Goal: Information Seeking & Learning: Stay updated

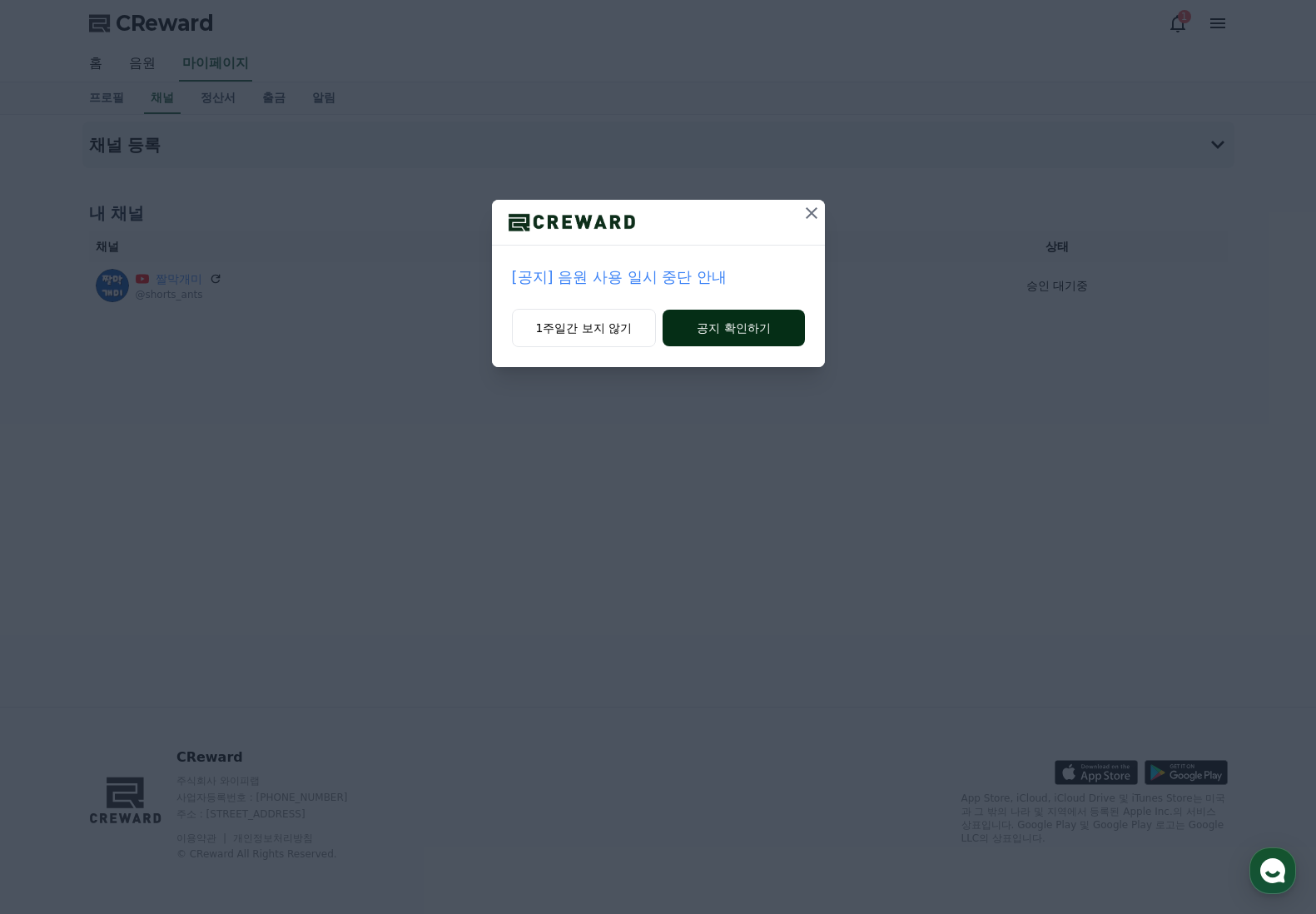
click at [742, 337] on button "공지 확인하기" at bounding box center [733, 327] width 142 height 36
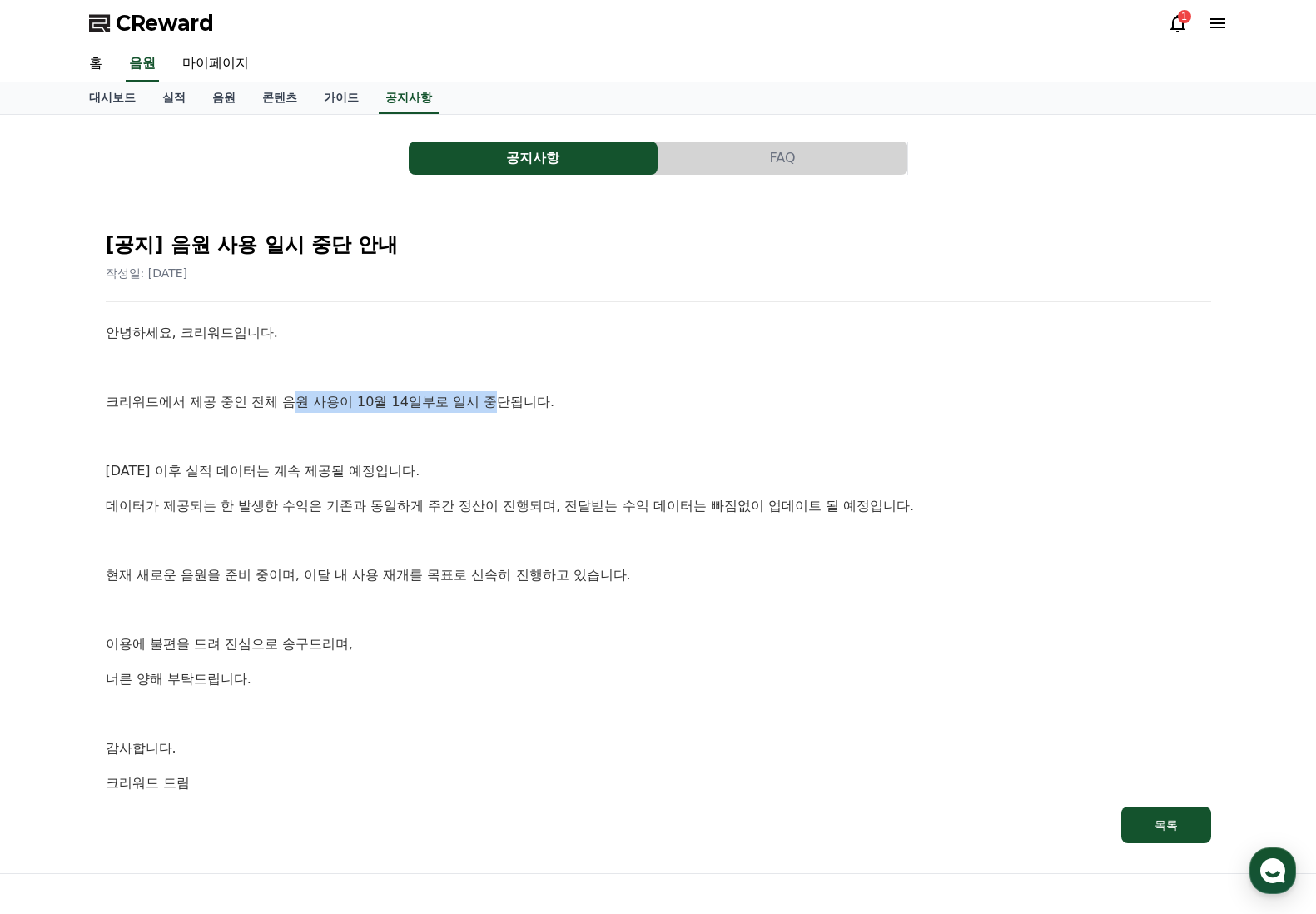
drag, startPoint x: 500, startPoint y: 406, endPoint x: 291, endPoint y: 411, distance: 209.1
click at [292, 411] on p "크리워드에서 제공 중인 전체 음원 사용이 10월 14일부로 일시 중단됩니다." at bounding box center [658, 402] width 1106 height 21
drag, startPoint x: 285, startPoint y: 411, endPoint x: 244, endPoint y: 407, distance: 41.2
click at [285, 411] on p "크리워드에서 제공 중인 전체 음원 사용이 10월 14일부로 일시 중단됩니다." at bounding box center [658, 402] width 1106 height 21
drag, startPoint x: 239, startPoint y: 404, endPoint x: 516, endPoint y: 403, distance: 277.0
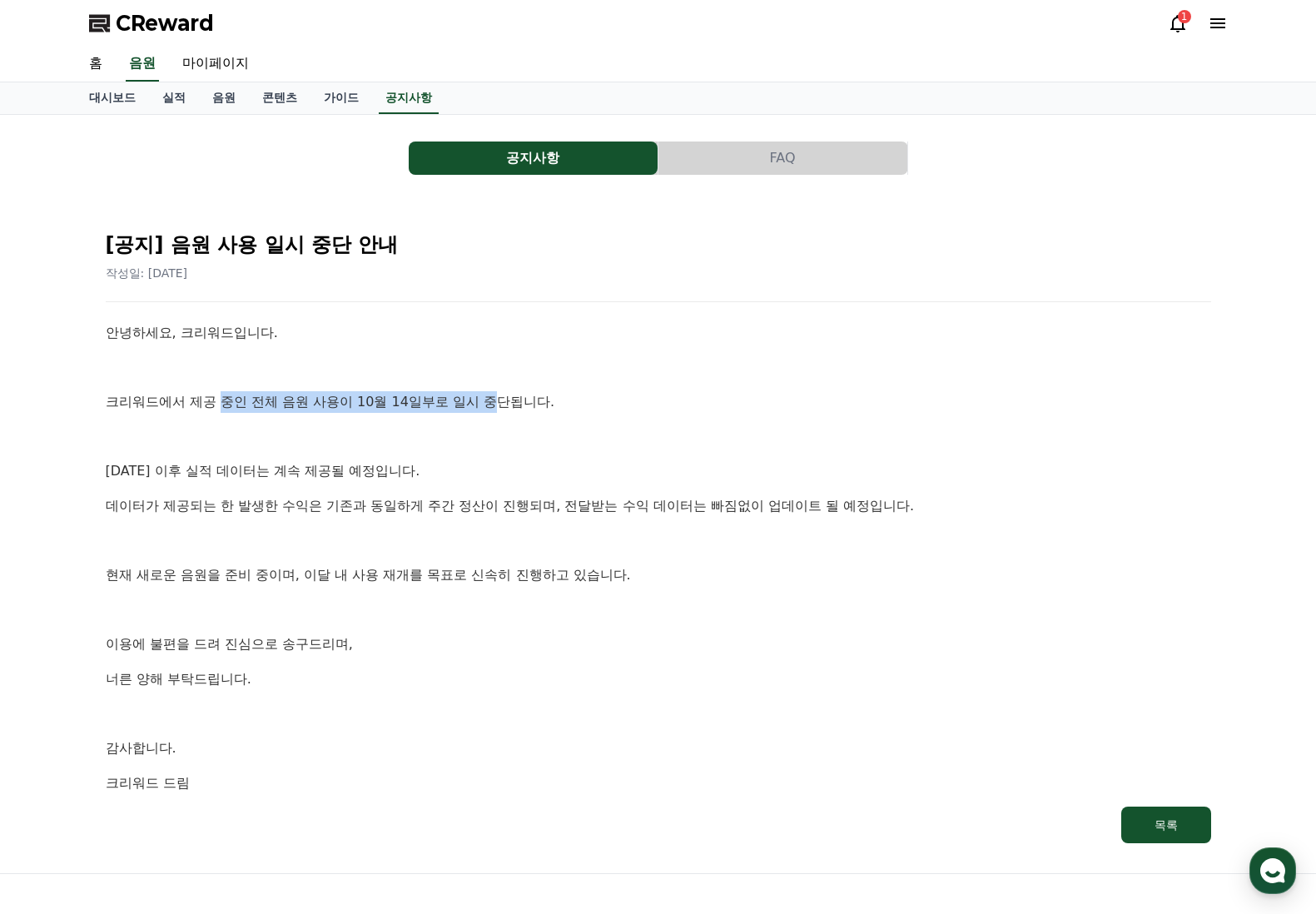
click at [516, 403] on p "크리워드에서 제공 중인 전체 음원 사용이 10월 14일부로 일시 중단됩니다." at bounding box center [658, 402] width 1106 height 21
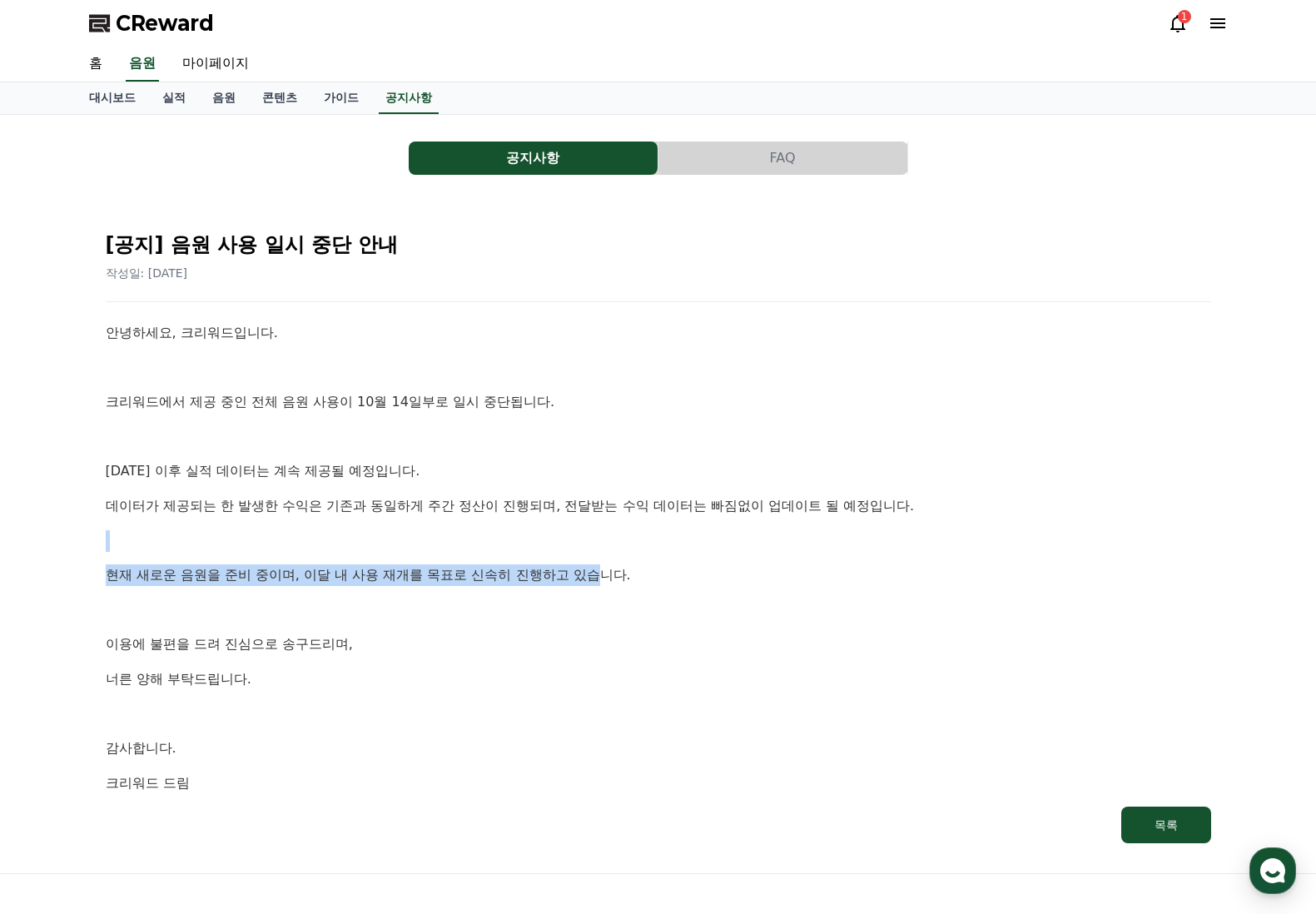
drag, startPoint x: 603, startPoint y: 584, endPoint x: 488, endPoint y: 517, distance: 133.1
click at [488, 517] on div "안녕하세요, 크리워드입니다. 크리워드에서 제공 중인 전체 음원 사용이 10월 14일부로 일시 중단됩니다. [DATE] 이후 실적 데이터는 계속…" at bounding box center [658, 558] width 1106 height 471
click at [308, 477] on p "[DATE] 이후 실적 데이터는 계속 제공될 예정입니다." at bounding box center [658, 471] width 1106 height 21
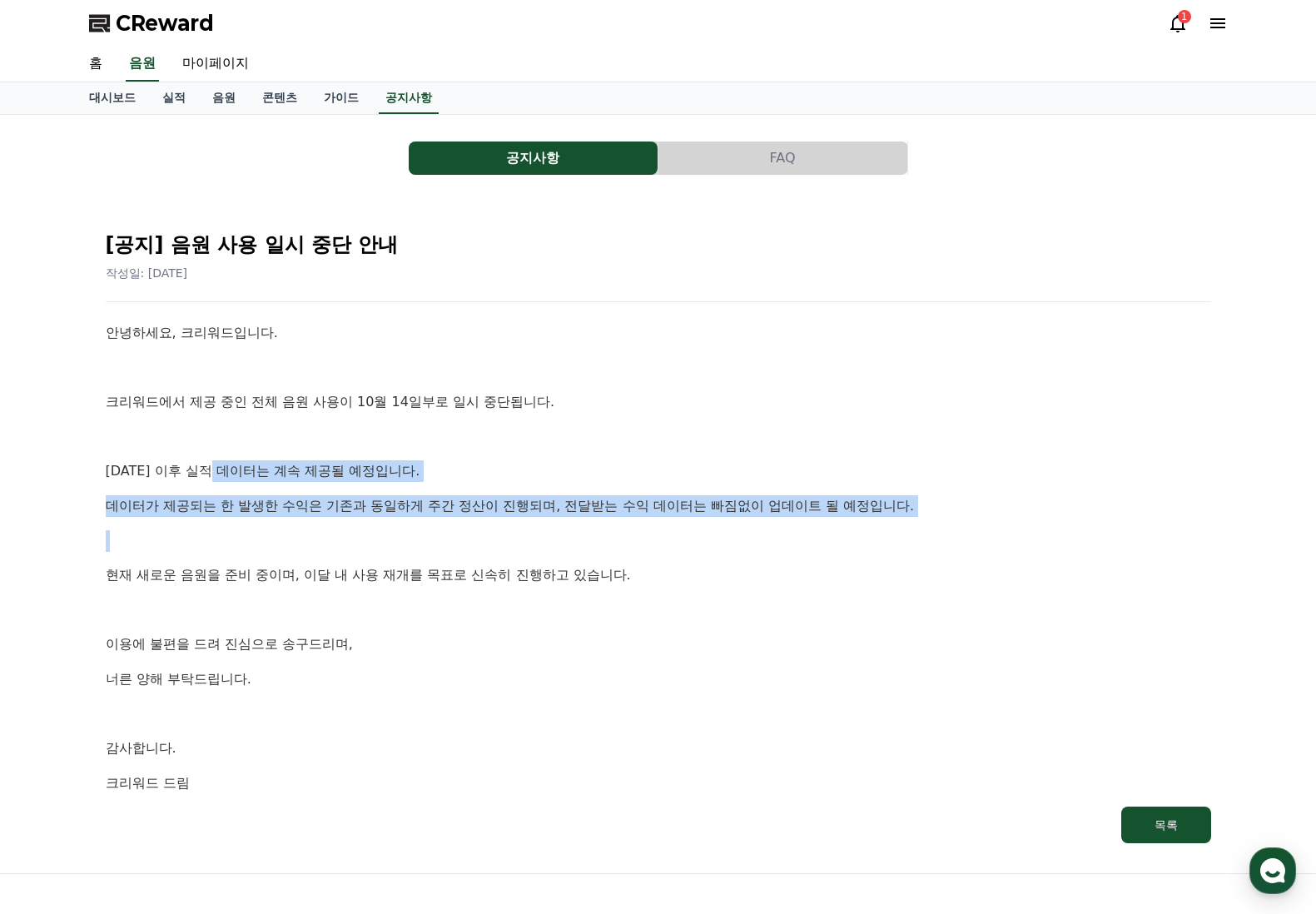
drag, startPoint x: 221, startPoint y: 457, endPoint x: 361, endPoint y: 547, distance: 166.4
click at [358, 545] on div "안녕하세요, 크리워드입니다. 크리워드에서 제공 중인 전체 음원 사용이 10월 14일부로 일시 중단됩니다. [DATE] 이후 실적 데이터는 계속…" at bounding box center [658, 558] width 1106 height 471
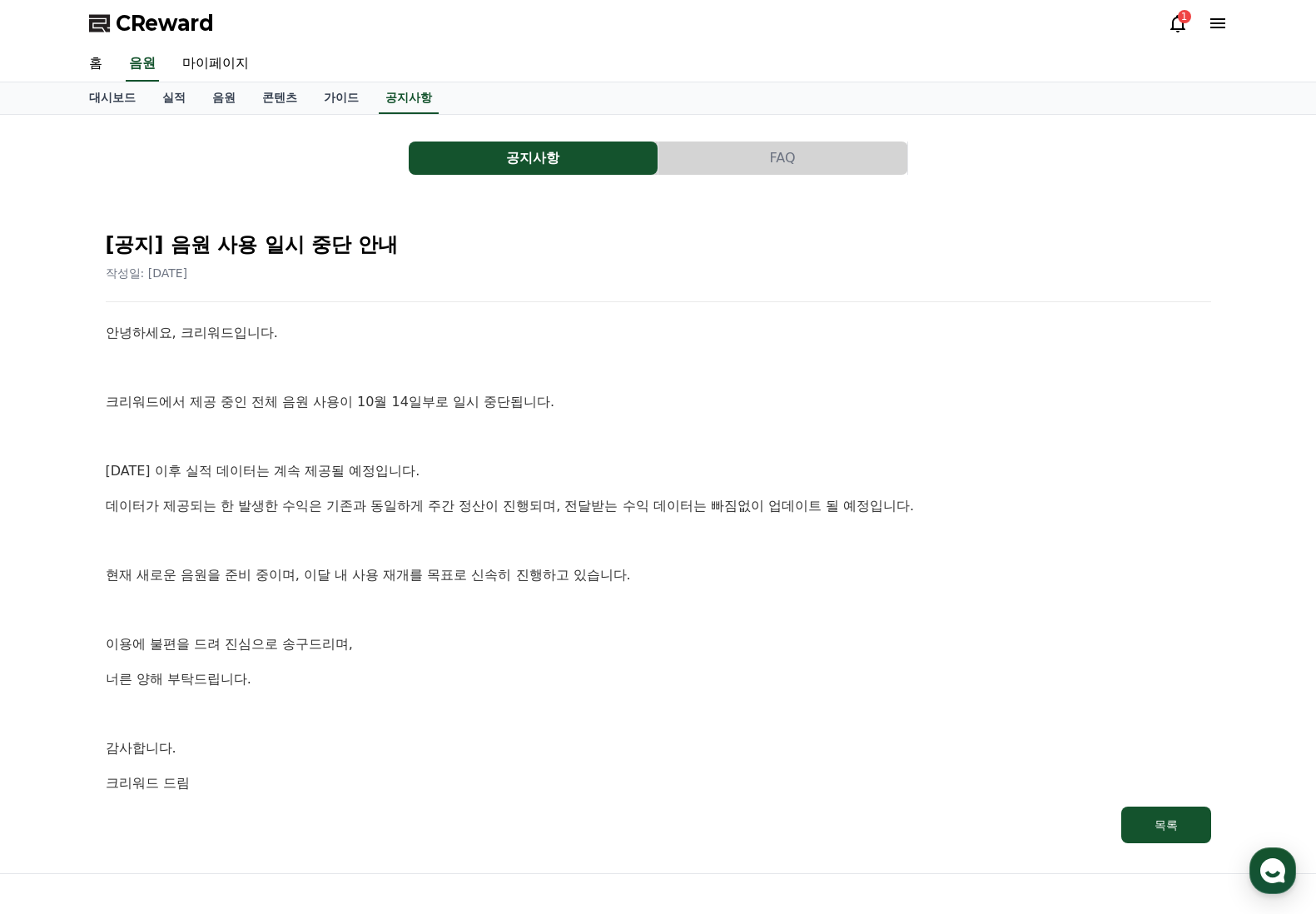
drag, startPoint x: 371, startPoint y: 553, endPoint x: 385, endPoint y: 557, distance: 14.6
click at [375, 554] on div "안녕하세요, 크리워드입니다. 크리워드에서 제공 중인 전체 음원 사용이 10월 14일부로 일시 중단됩니다. [DATE] 이후 실적 데이터는 계속…" at bounding box center [658, 558] width 1106 height 471
drag, startPoint x: 478, startPoint y: 586, endPoint x: 325, endPoint y: 520, distance: 166.6
click at [330, 525] on div "안녕하세요, 크리워드입니다. 크리워드에서 제공 중인 전체 음원 사용이 10월 14일부로 일시 중단됩니다. [DATE] 이후 실적 데이터는 계속…" at bounding box center [658, 558] width 1106 height 471
click at [325, 520] on div "안녕하세요, 크리워드입니다. 크리워드에서 제공 중인 전체 음원 사용이 10월 14일부로 일시 중단됩니다. [DATE] 이후 실적 데이터는 계속…" at bounding box center [658, 558] width 1106 height 471
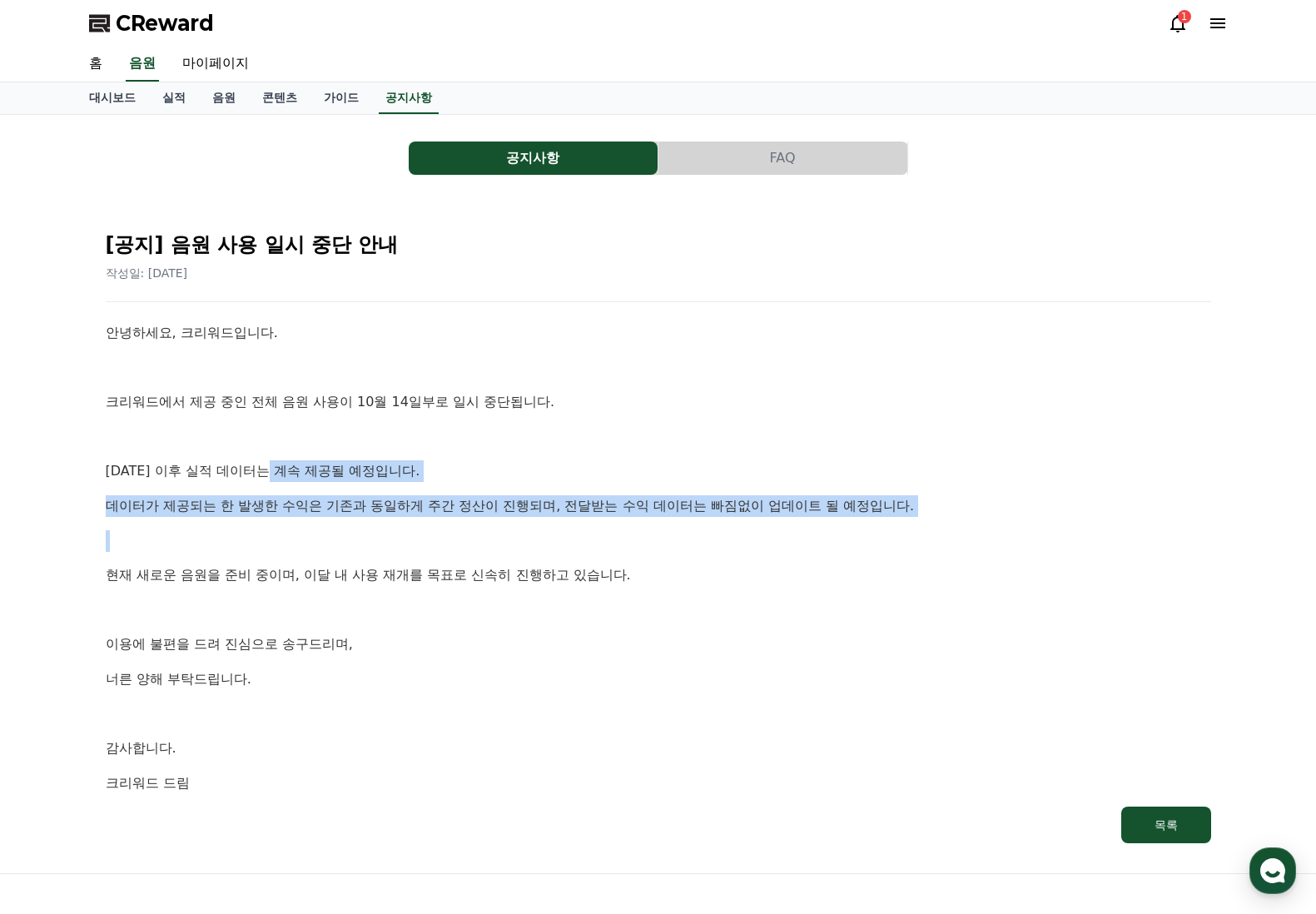
drag, startPoint x: 269, startPoint y: 473, endPoint x: 330, endPoint y: 526, distance: 80.8
click at [330, 526] on div "안녕하세요, 크리워드입니다. 크리워드에서 제공 중인 전체 음원 사용이 10월 14일부로 일시 중단됩니다. [DATE] 이후 실적 데이터는 계속…" at bounding box center [658, 558] width 1106 height 471
click at [398, 527] on div "안녕하세요, 크리워드입니다. 크리워드에서 제공 중인 전체 음원 사용이 10월 14일부로 일시 중단됩니다. [DATE] 이후 실적 데이터는 계속…" at bounding box center [658, 558] width 1106 height 471
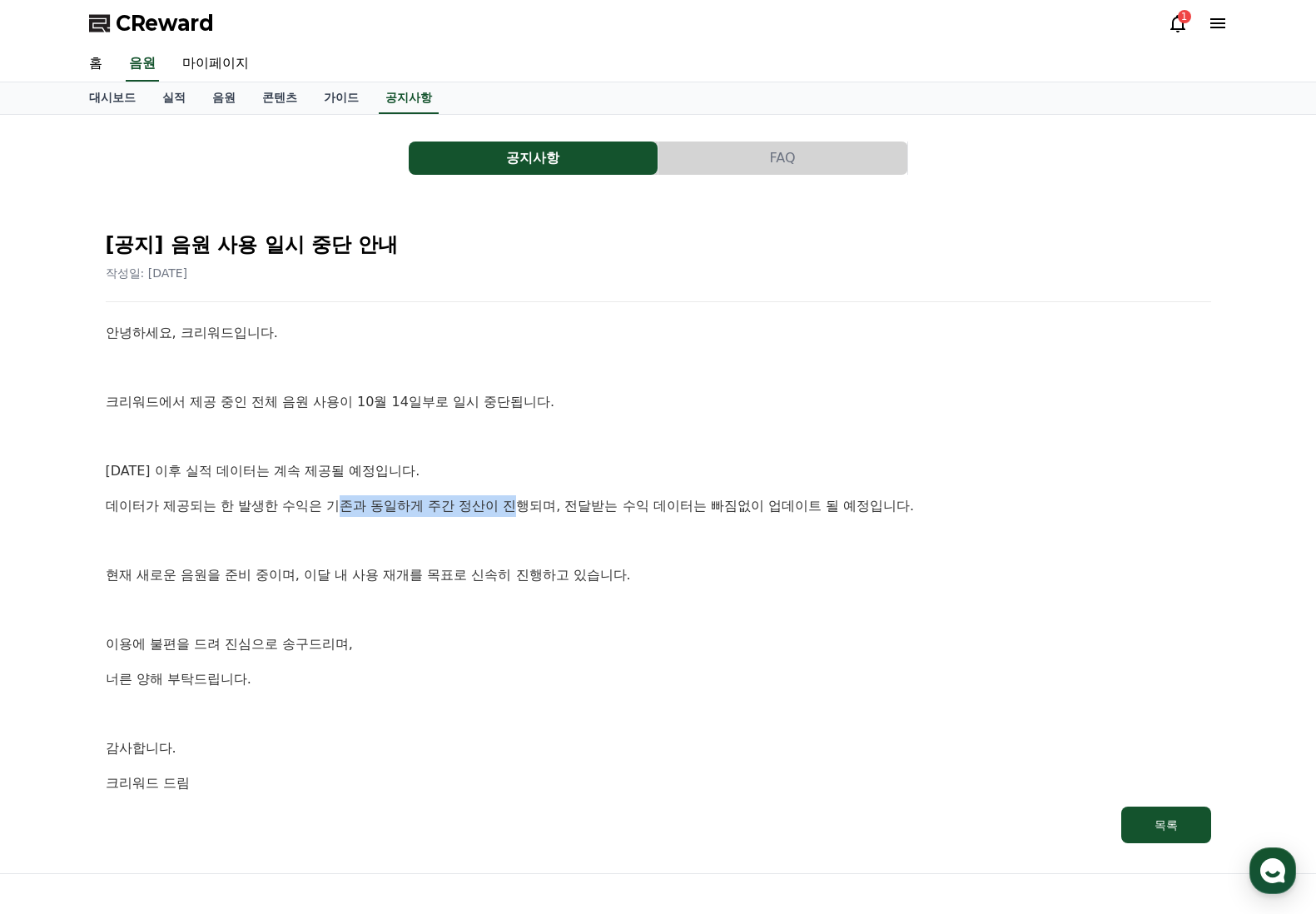
drag, startPoint x: 514, startPoint y: 507, endPoint x: 478, endPoint y: 495, distance: 37.9
click at [368, 502] on p "데이터가 제공되는 한 발생한 수익은 기존과 동일하게 주간 정산이 진행되며, 전달받는 수익 데이터는 빠짐없이 업데이트 될 예정입니다." at bounding box center [658, 506] width 1106 height 21
click at [494, 492] on div "안녕하세요, 크리워드입니다. 크리워드에서 제공 중인 전체 음원 사용이 10월 14일부로 일시 중단됩니다. [DATE] 이후 실적 데이터는 계속…" at bounding box center [658, 558] width 1106 height 471
click at [680, 504] on p "데이터가 제공되는 한 발생한 수익은 기존과 동일하게 주간 정산이 진행되며, 전달받는 수익 데이터는 빠짐없이 업데이트 될 예정입니다." at bounding box center [658, 506] width 1106 height 21
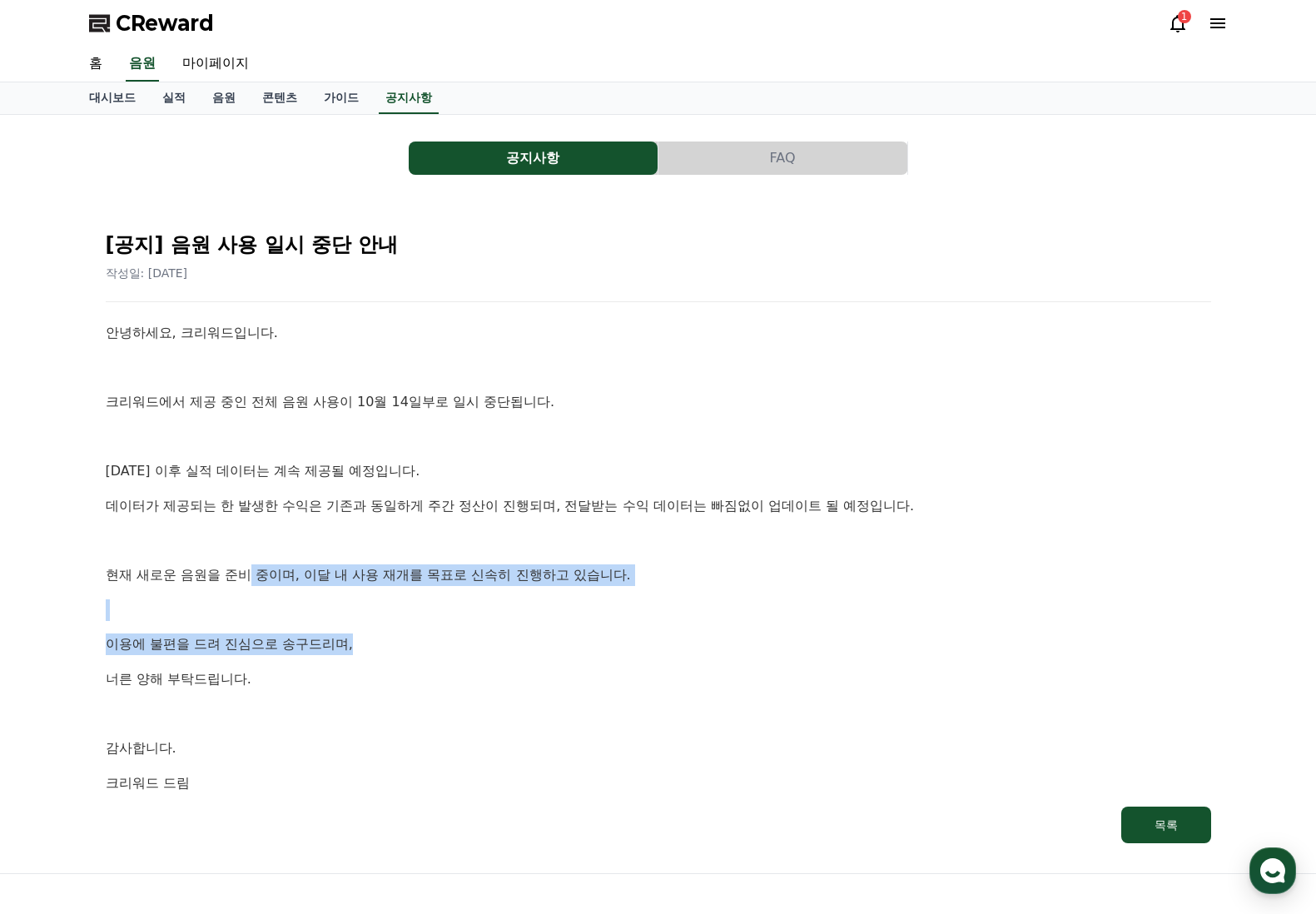
drag, startPoint x: 714, startPoint y: 621, endPoint x: 228, endPoint y: 621, distance: 486.0
click at [237, 577] on div "안녕하세요, 크리워드입니다. 크리워드에서 제공 중인 전체 음원 사용이 10월 14일부로 일시 중단됩니다. [DATE] 이후 실적 데이터는 계속…" at bounding box center [658, 558] width 1106 height 471
click at [230, 624] on div "안녕하세요, 크리워드입니다. 크리워드에서 제공 중인 전체 음원 사용이 10월 14일부로 일시 중단됩니다. [DATE] 이후 실적 데이터는 계속…" at bounding box center [658, 558] width 1106 height 471
click at [432, 571] on p "현재 새로운 음원을 준비 중이며, 이달 내 사용 재개를 목표로 신속히 진행하고 있습니다." at bounding box center [658, 575] width 1106 height 21
drag, startPoint x: 474, startPoint y: 653, endPoint x: 502, endPoint y: 609, distance: 52.2
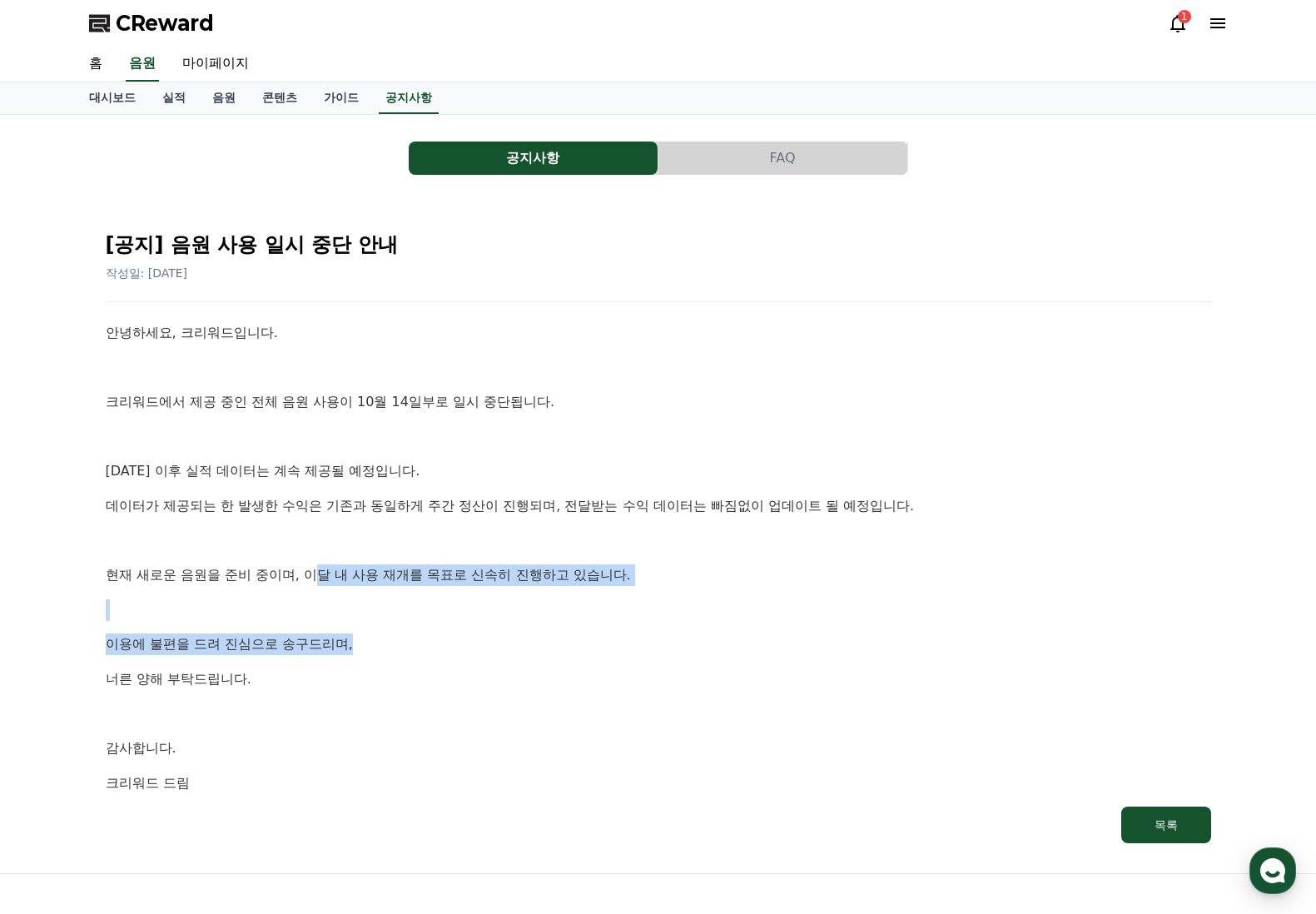
click at [319, 568] on div "안녕하세요, 크리워드입니다. 크리워드에서 제공 중인 전체 음원 사용이 10월 14일부로 일시 중단됩니다. [DATE] 이후 실적 데이터는 계속…" at bounding box center [658, 558] width 1106 height 471
click at [530, 619] on p at bounding box center [658, 609] width 1106 height 21
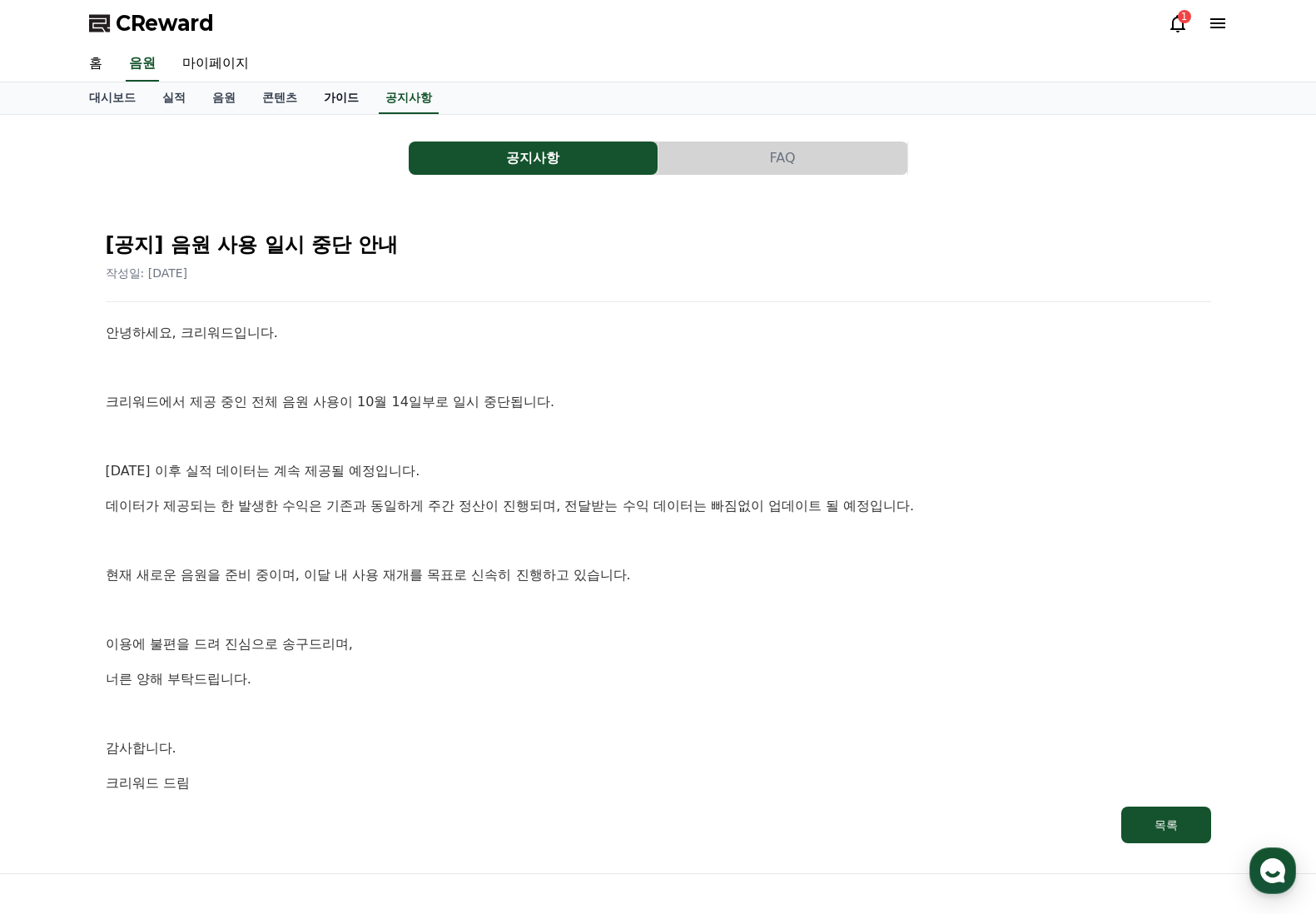
click at [334, 101] on link "가이드" at bounding box center [341, 98] width 61 height 32
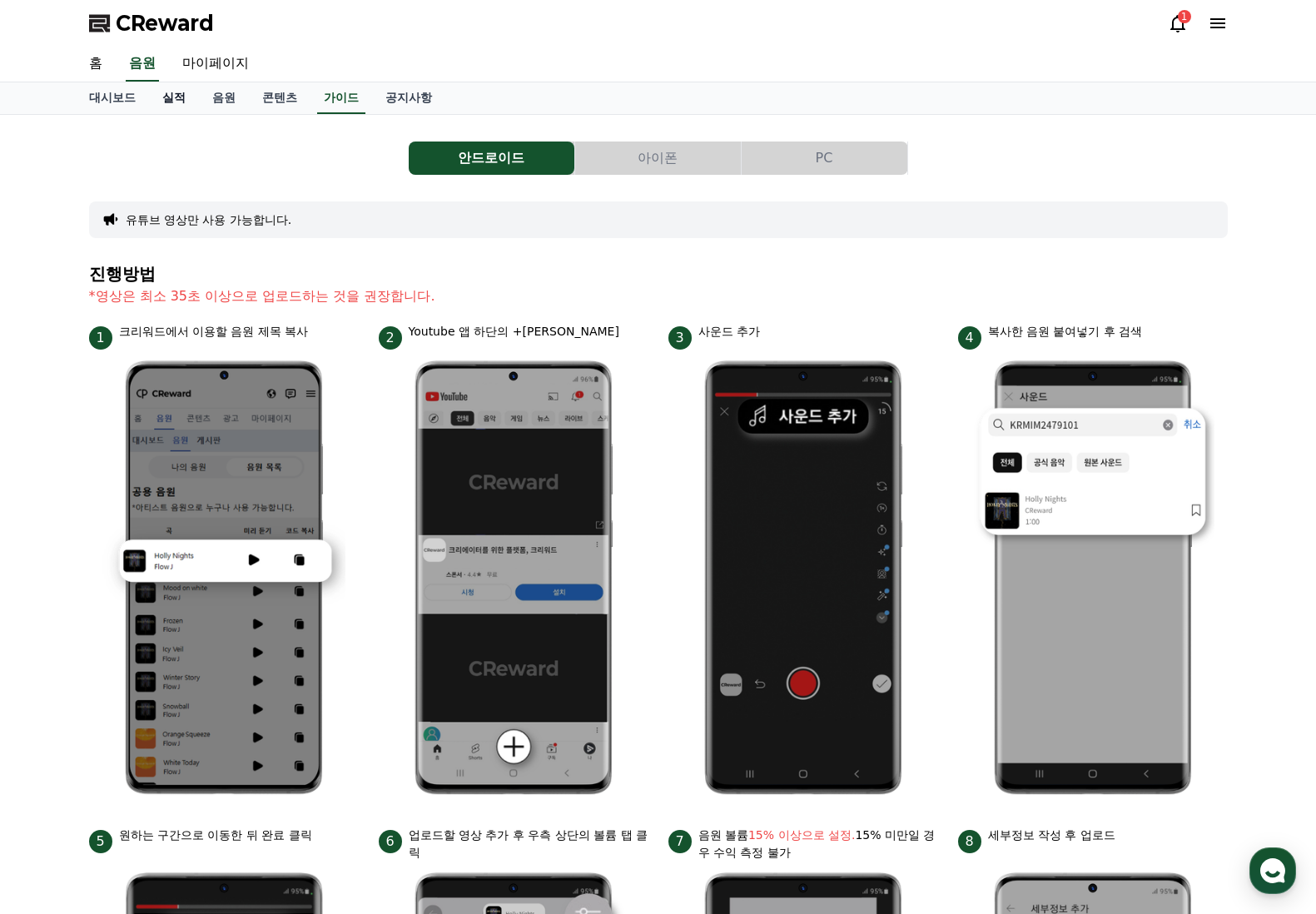
click at [171, 101] on link "실적" at bounding box center [174, 98] width 50 height 32
